Goal: Navigation & Orientation: Find specific page/section

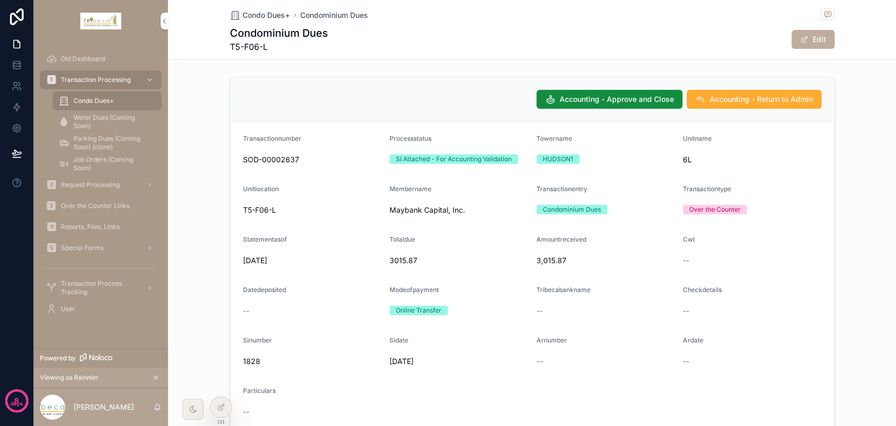
scroll to position [100, 0]
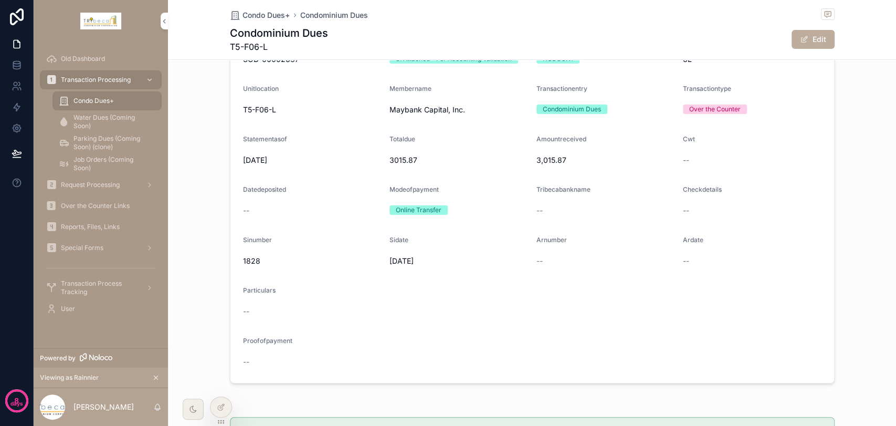
click at [65, 80] on span "Transaction Processing" at bounding box center [96, 80] width 70 height 8
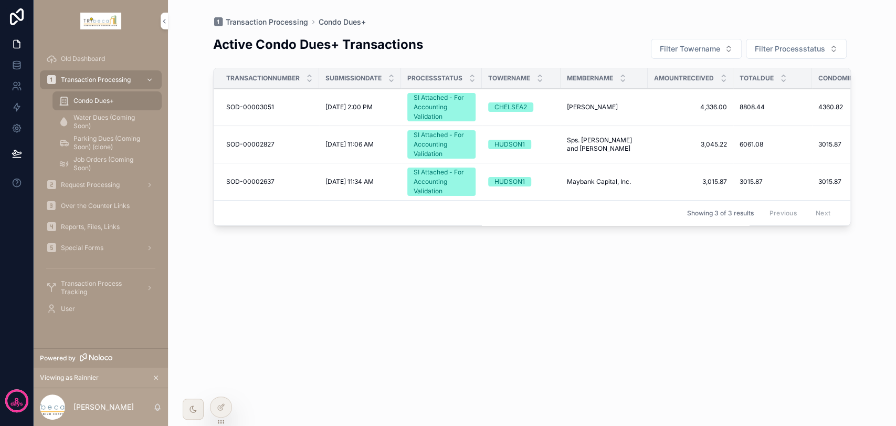
click at [95, 18] on img "scrollable content" at bounding box center [100, 21] width 41 height 17
